Goal: Task Accomplishment & Management: Manage account settings

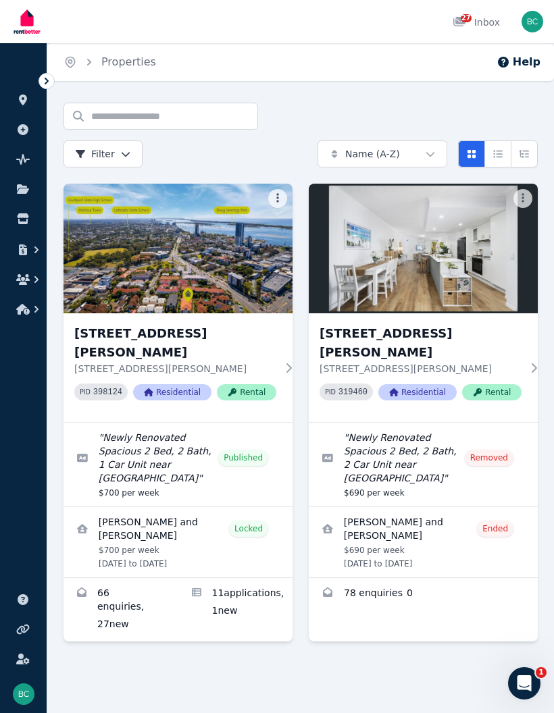
click at [529, 682] on icon "Open Intercom Messenger" at bounding box center [524, 684] width 22 height 22
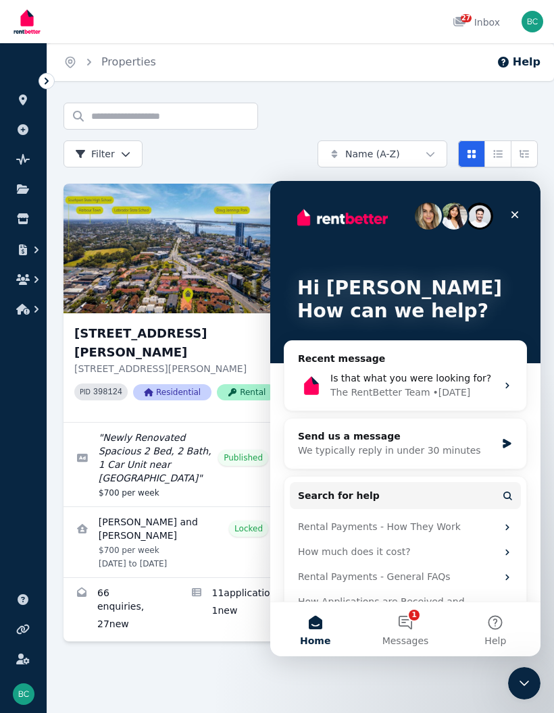
click at [413, 628] on button "1 Messages" at bounding box center [405, 629] width 90 height 54
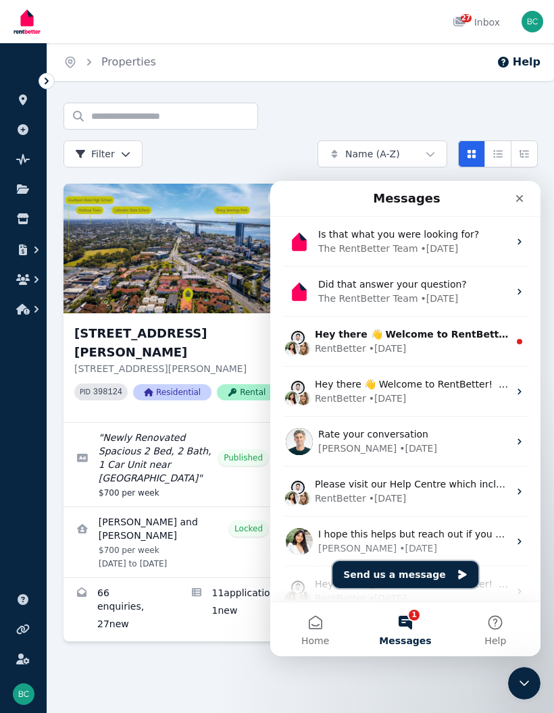
click at [435, 574] on button "Send us a message" at bounding box center [405, 574] width 146 height 27
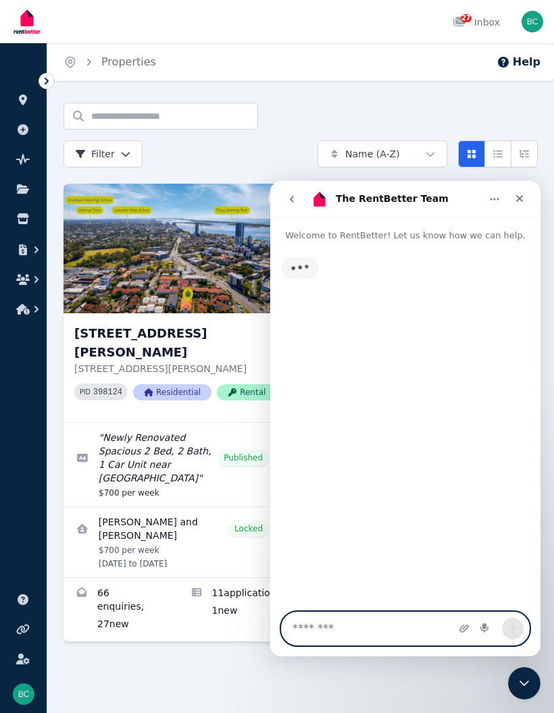
click at [399, 631] on textarea "Message…" at bounding box center [405, 628] width 247 height 32
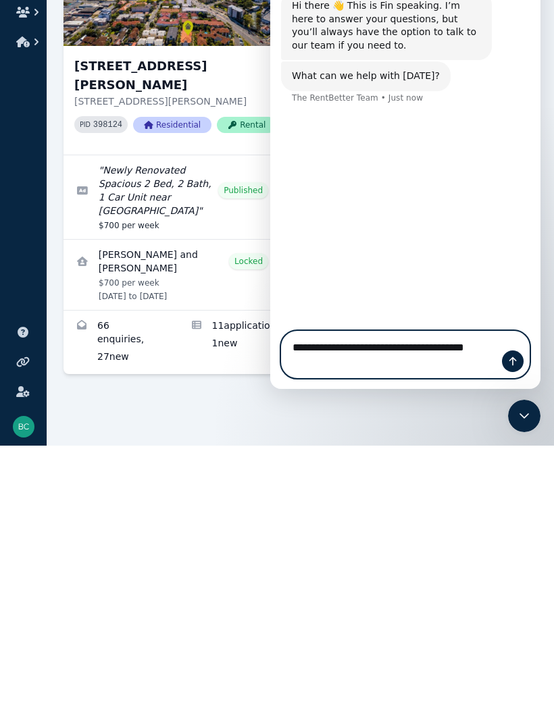
type textarea "**********"
click at [514, 354] on button "Send a message…" at bounding box center [513, 361] width 22 height 22
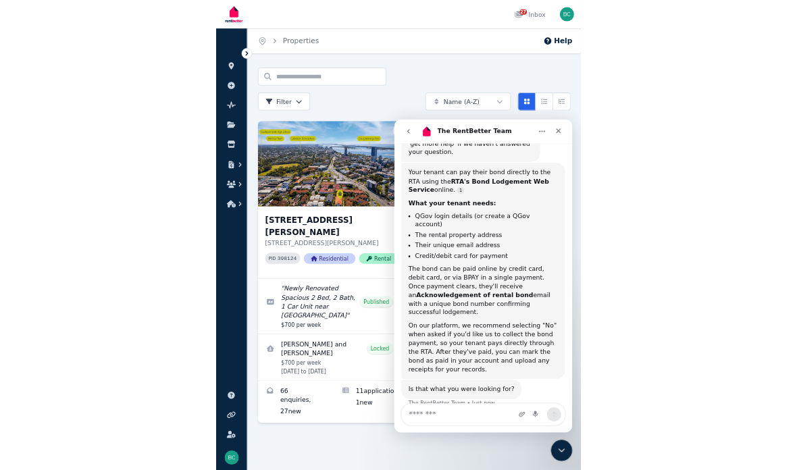
scroll to position [231, 0]
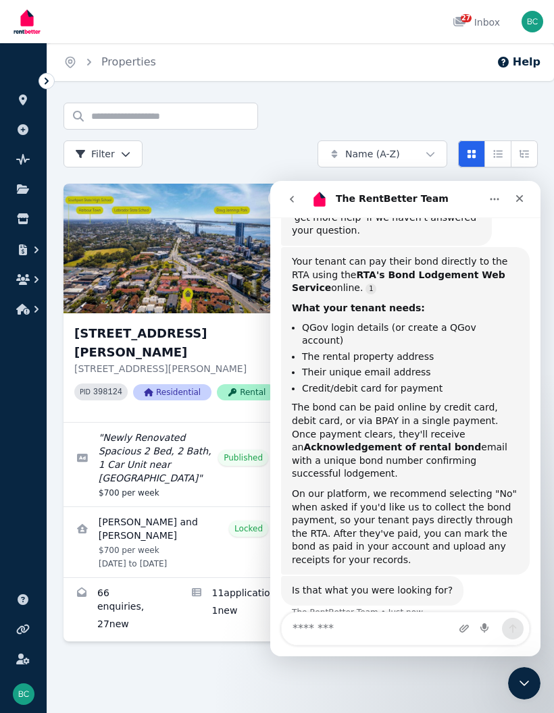
copy div "Your tenant can pay their bond directly to the RTA using the RTA's Bond Lodgeme…"
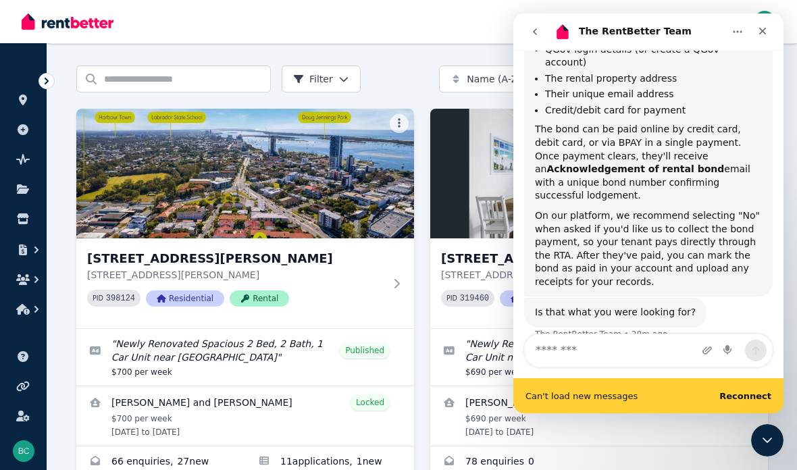
scroll to position [108, 0]
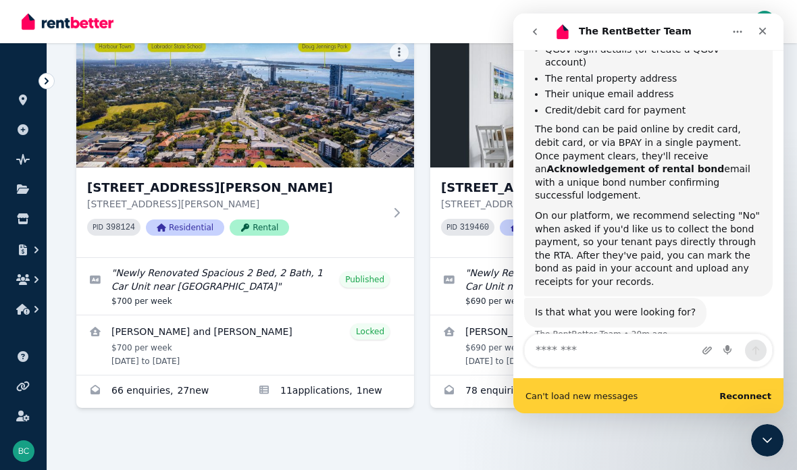
click at [411, 52] on img at bounding box center [245, 103] width 338 height 130
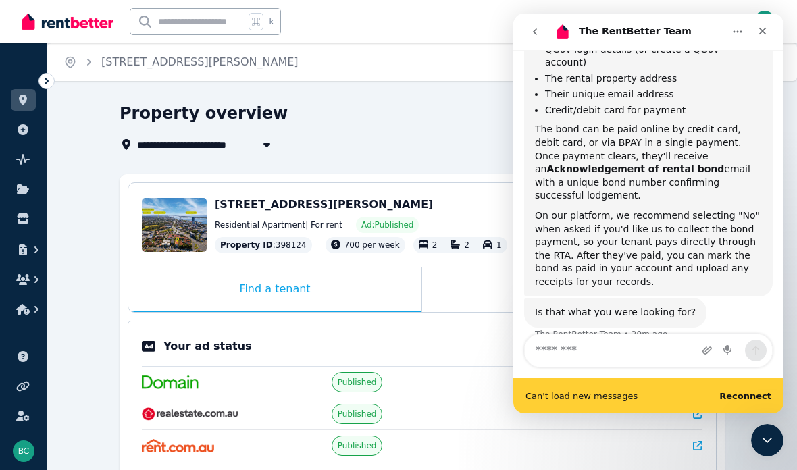
click at [553, 31] on icon "Close" at bounding box center [762, 31] width 11 height 11
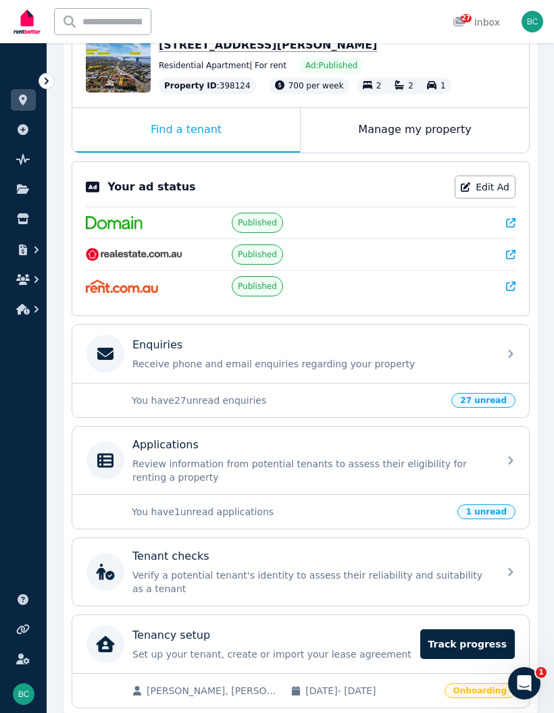
scroll to position [159, 0]
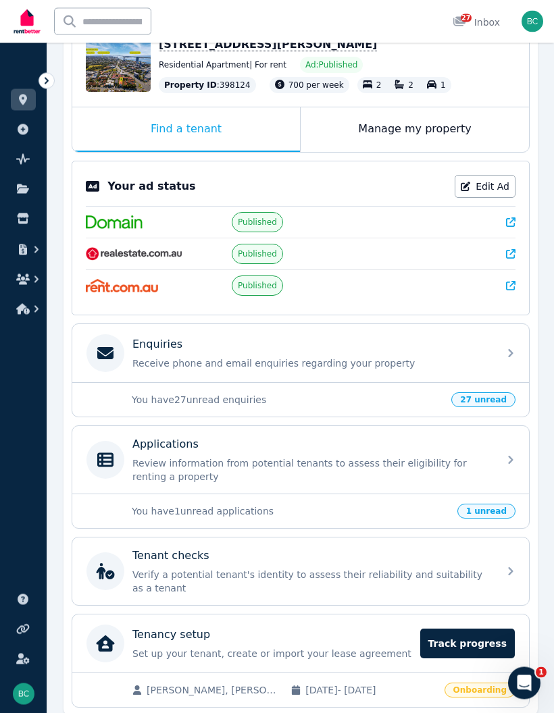
click at [428, 131] on div "Manage my property" at bounding box center [414, 130] width 228 height 45
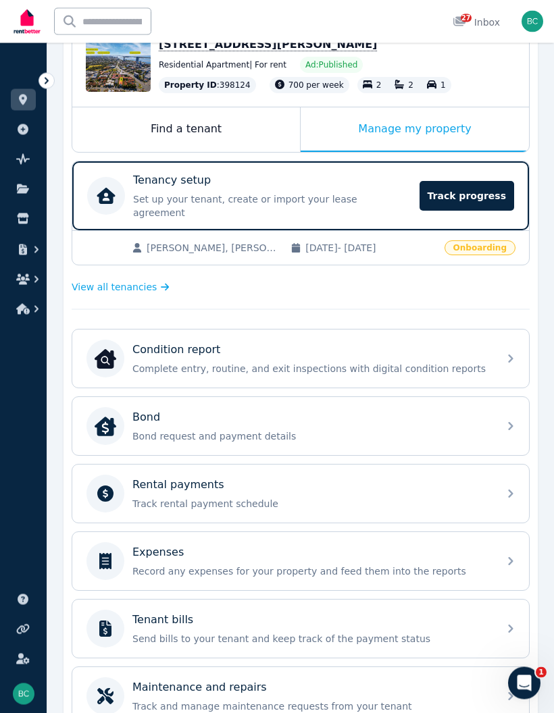
scroll to position [160, 0]
click at [114, 415] on img at bounding box center [106, 426] width 22 height 22
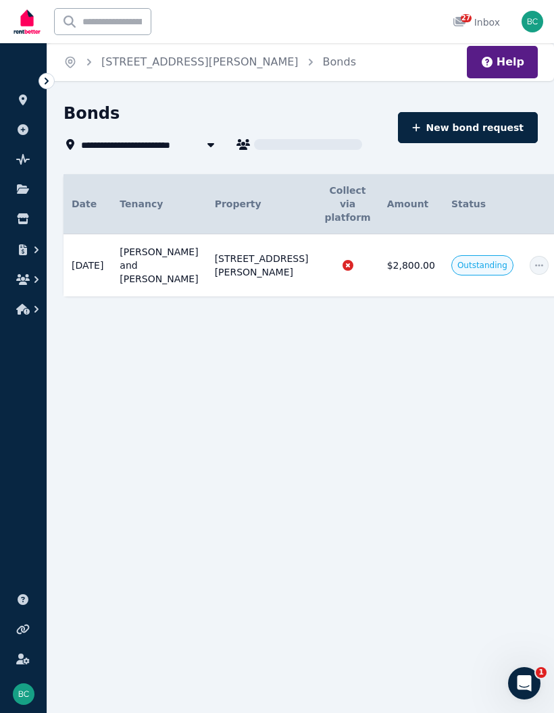
scroll to position [2, 0]
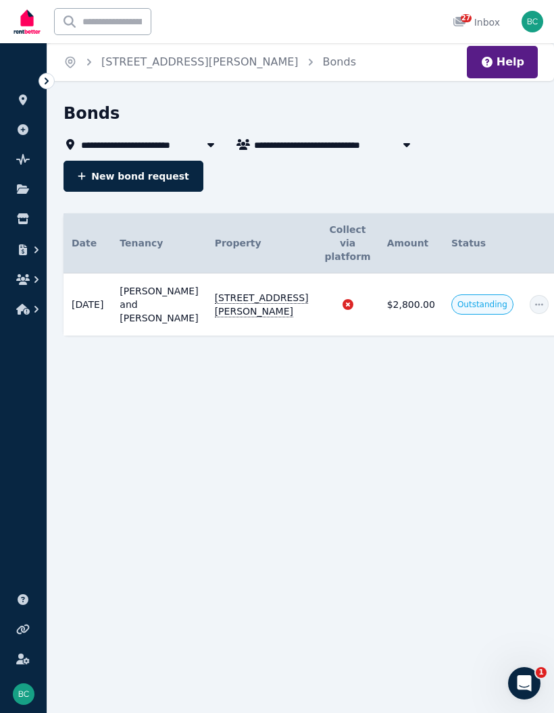
click at [533, 300] on icon "button" at bounding box center [538, 304] width 11 height 9
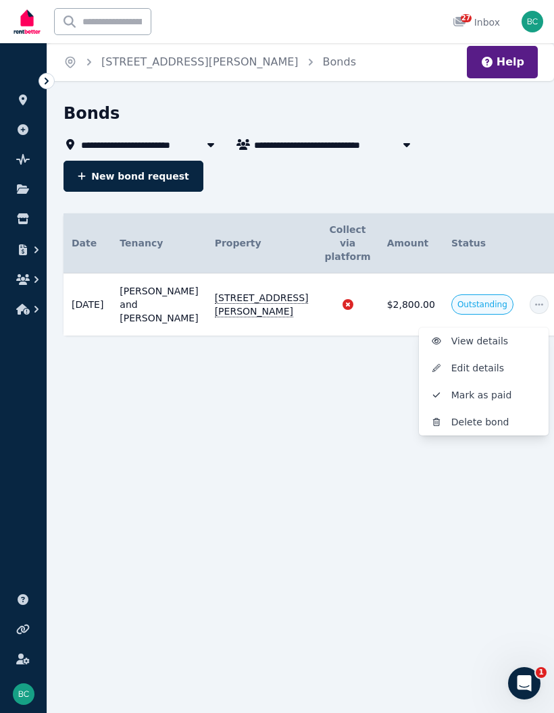
click at [451, 333] on span "View details" at bounding box center [494, 341] width 86 height 16
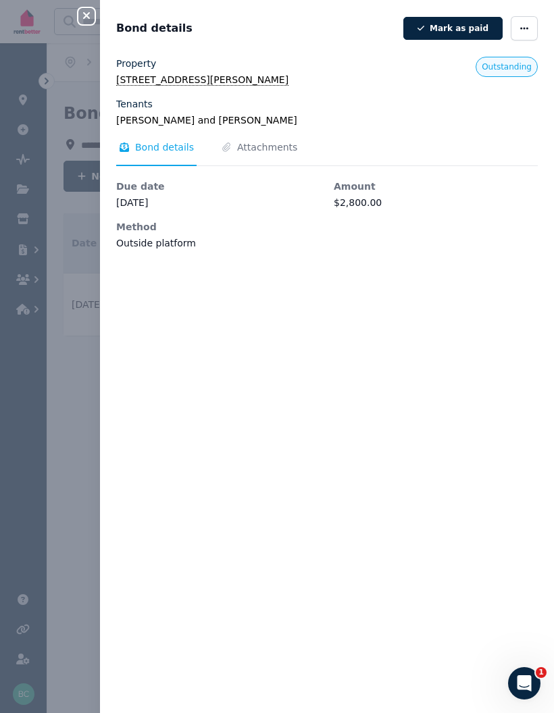
click at [88, 20] on icon "button" at bounding box center [86, 15] width 16 height 11
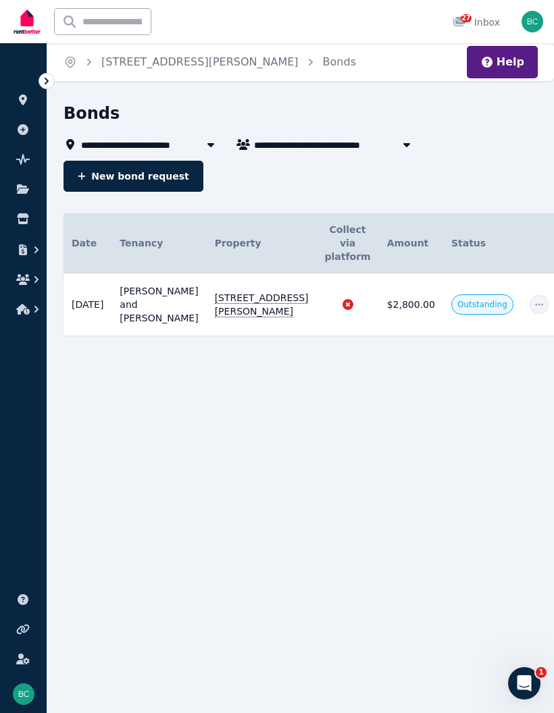
click at [529, 295] on span "button" at bounding box center [538, 304] width 19 height 19
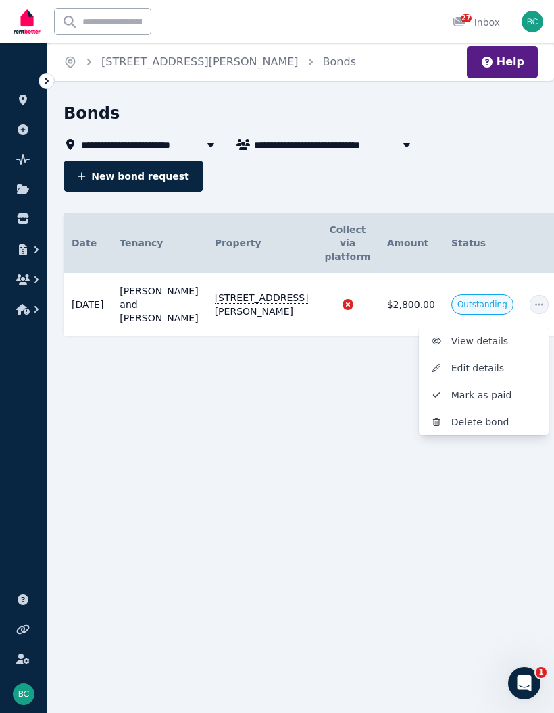
click at [172, 60] on link "[STREET_ADDRESS][PERSON_NAME]" at bounding box center [199, 61] width 197 height 13
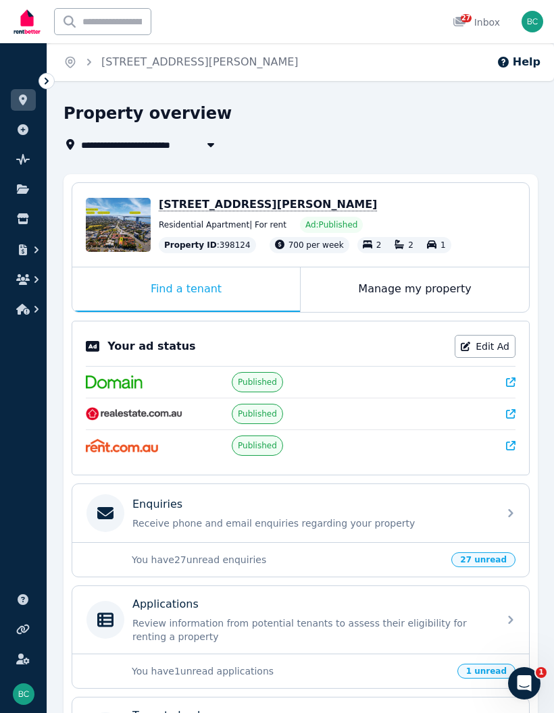
click at [211, 148] on icon "button" at bounding box center [211, 144] width 14 height 11
type input "**********"
click at [189, 120] on h1 "Property overview" at bounding box center [147, 114] width 168 height 22
click at [516, 686] on icon "Open Intercom Messenger" at bounding box center [524, 684] width 22 height 22
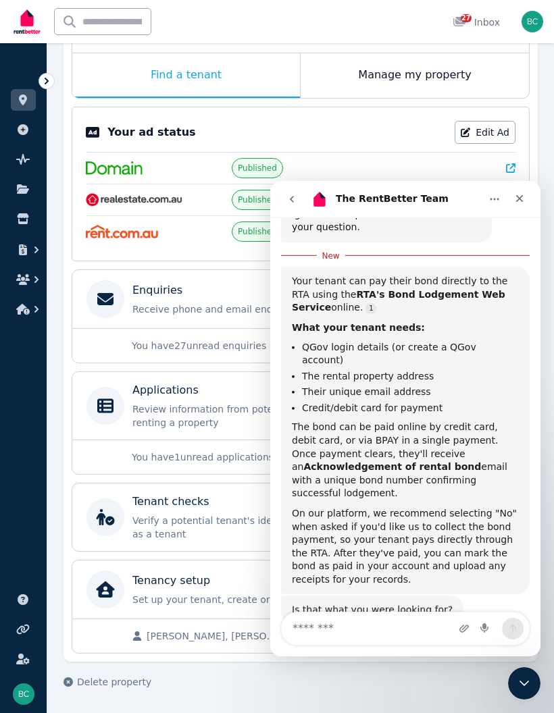
scroll to position [253, 0]
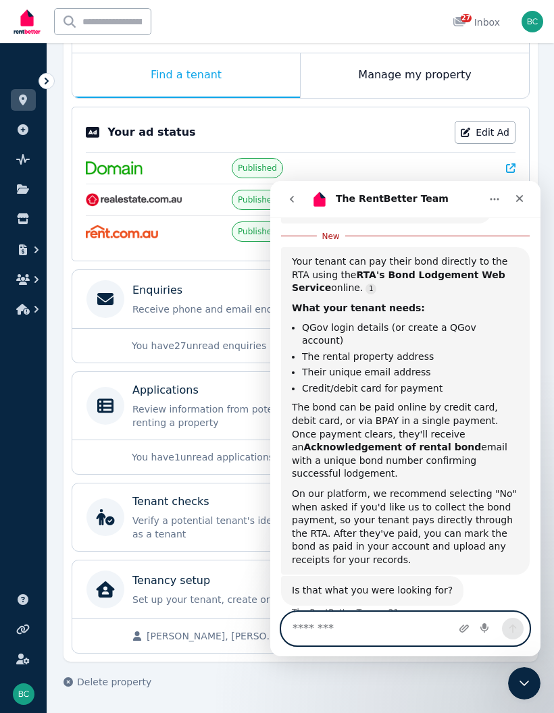
click at [397, 631] on textarea "Message…" at bounding box center [405, 628] width 247 height 32
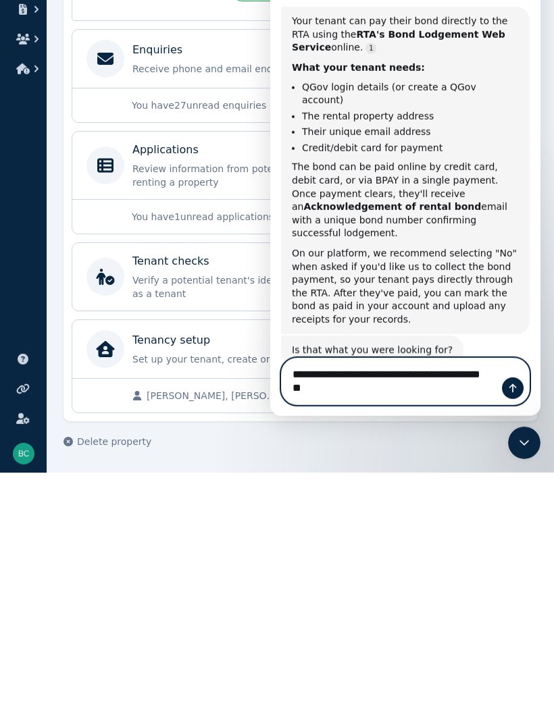
scroll to position [261, 0]
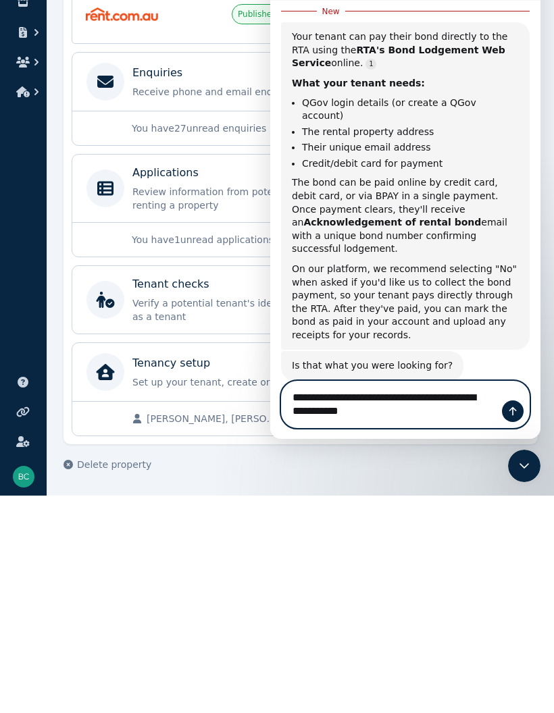
type textarea "**********"
click at [517, 410] on icon "Send a message…" at bounding box center [512, 411] width 11 height 11
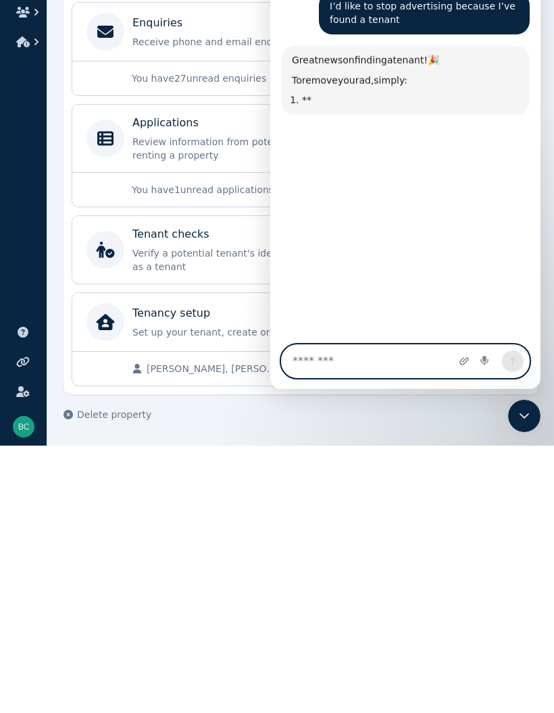
scroll to position [612, 0]
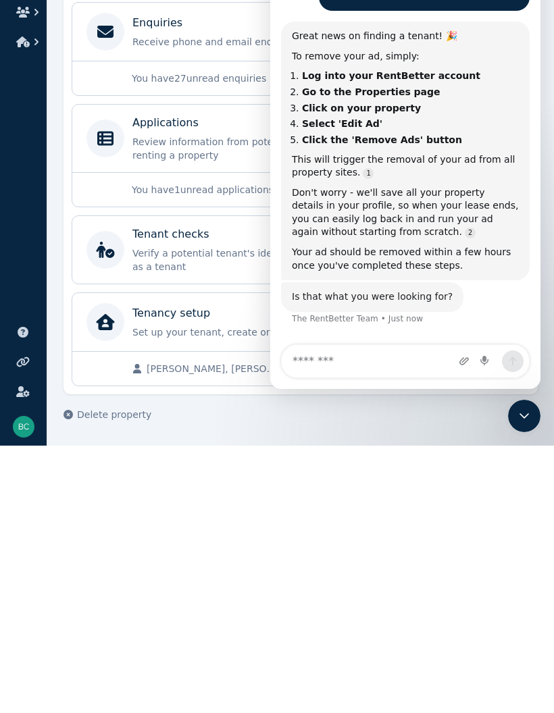
click at [91, 483] on div "Tenant checks Verify a potential tenant's identity to assess their reliability …" at bounding box center [300, 517] width 456 height 68
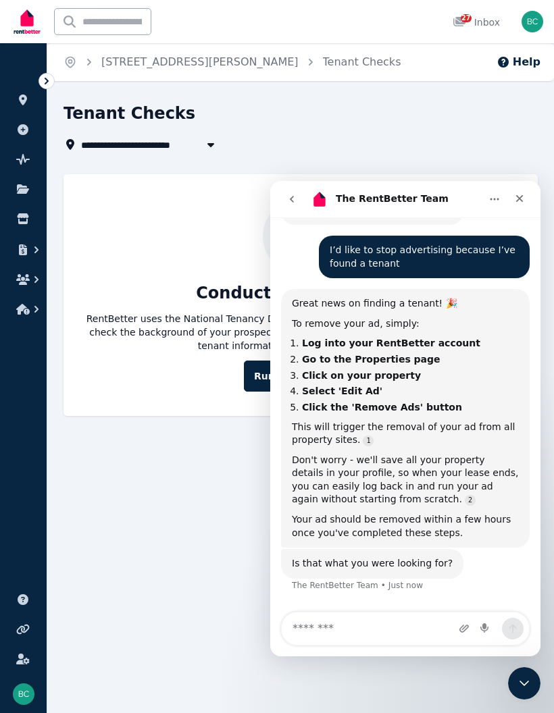
click at [530, 189] on div "Close" at bounding box center [519, 198] width 24 height 24
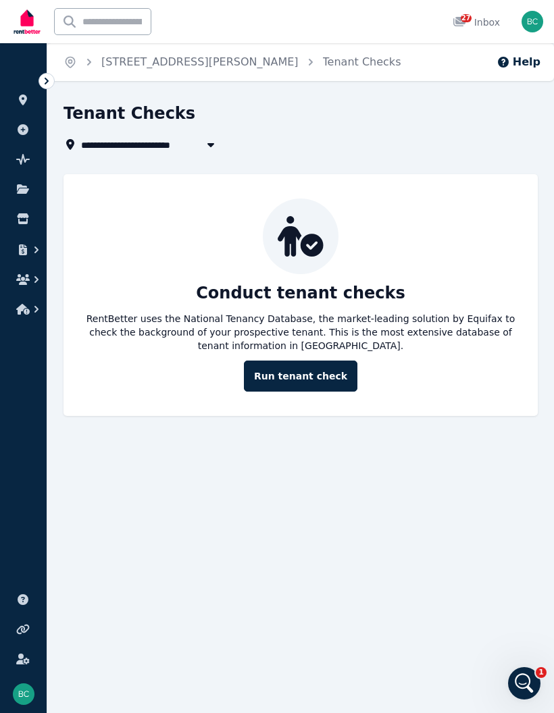
click at [185, 67] on link "[STREET_ADDRESS][PERSON_NAME]" at bounding box center [199, 61] width 197 height 13
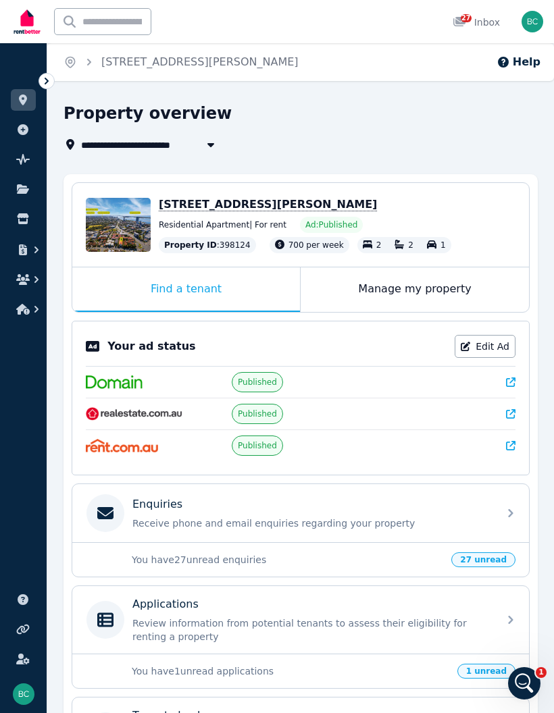
click at [496, 355] on link "Edit Ad" at bounding box center [484, 346] width 61 height 23
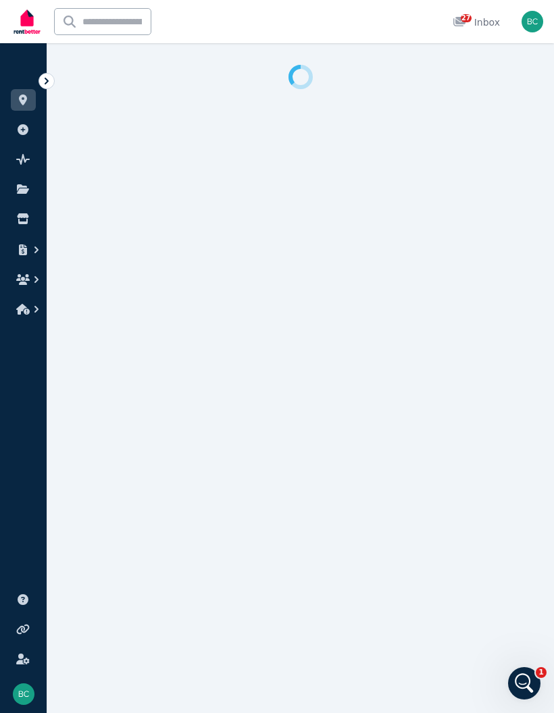
select select "**********"
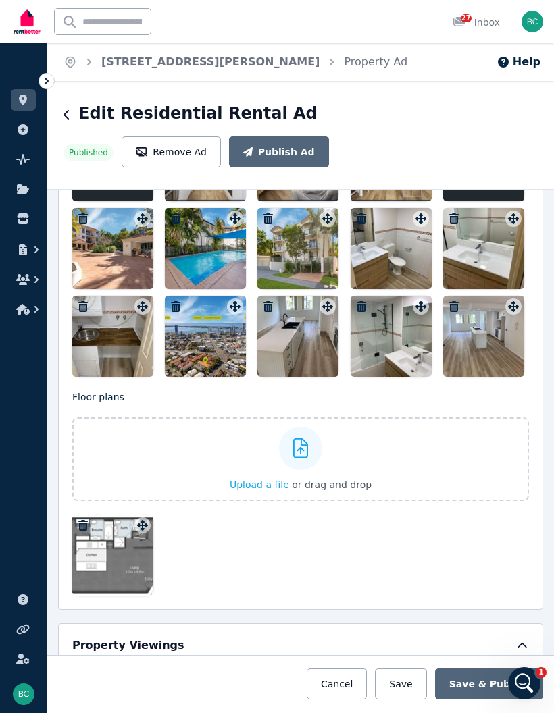
scroll to position [1914, 0]
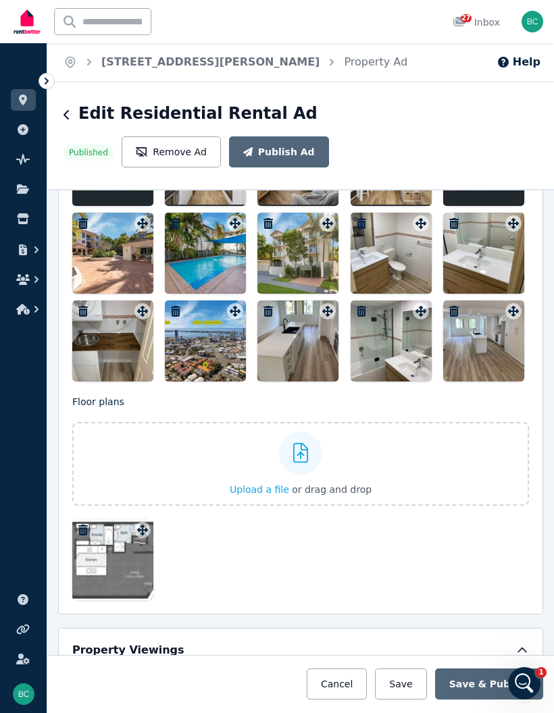
click at [221, 136] on button "Remove Ad" at bounding box center [171, 151] width 99 height 31
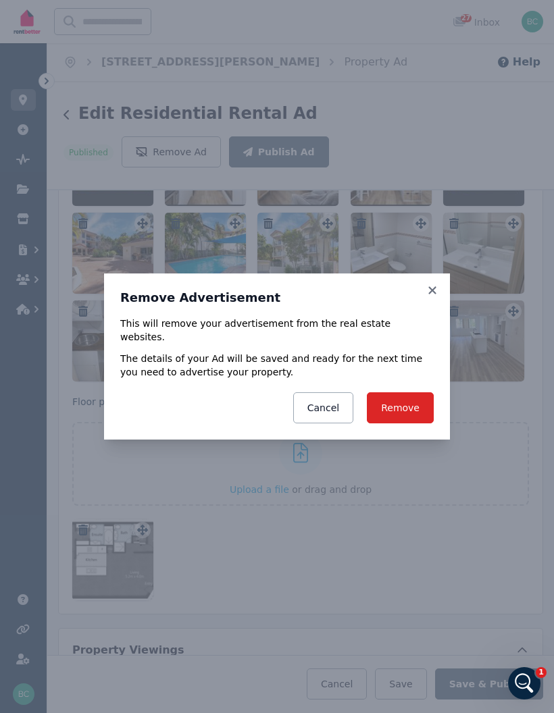
click at [413, 399] on button "Remove" at bounding box center [400, 407] width 67 height 31
